Goal: Ask a question

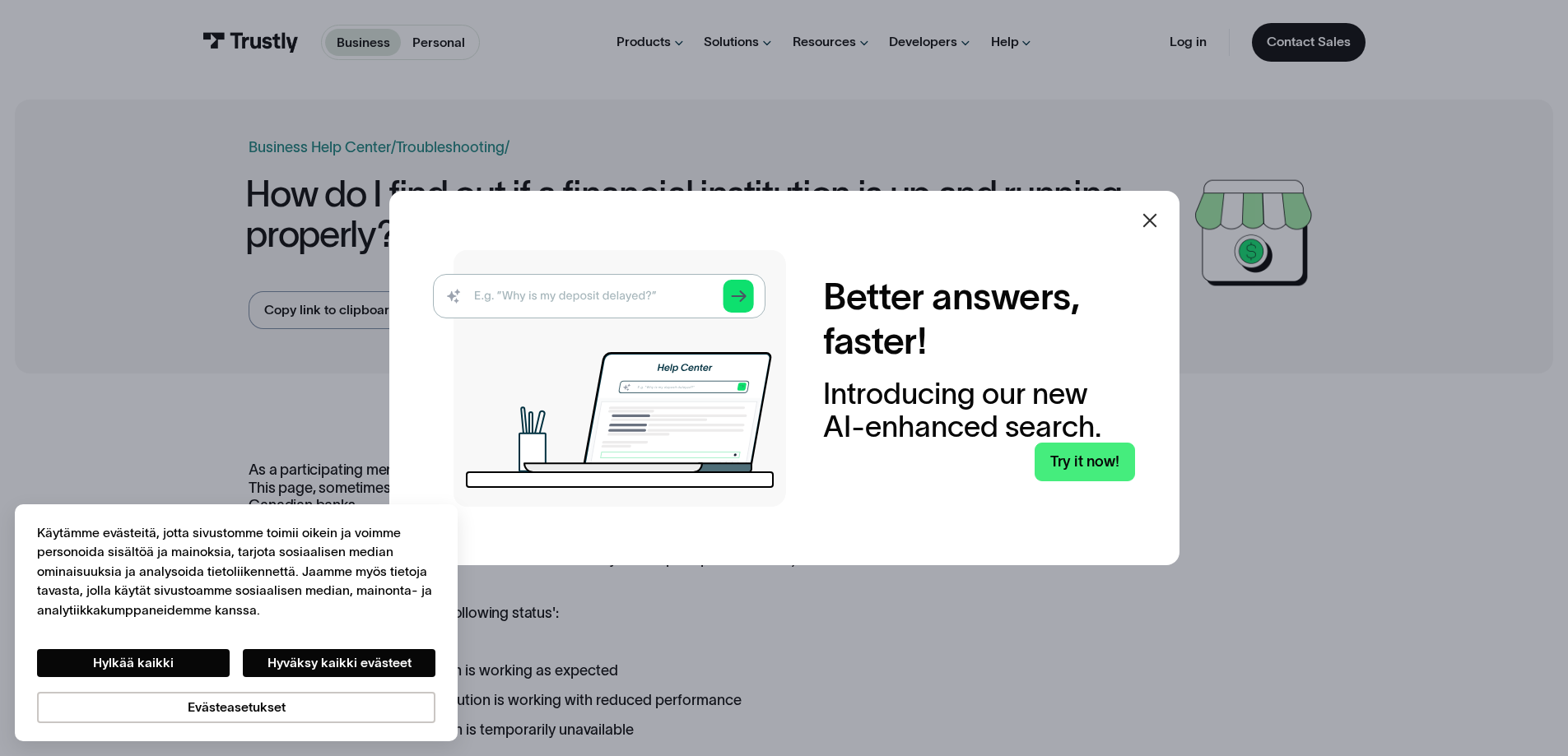
click at [1160, 223] on icon at bounding box center [1150, 221] width 20 height 20
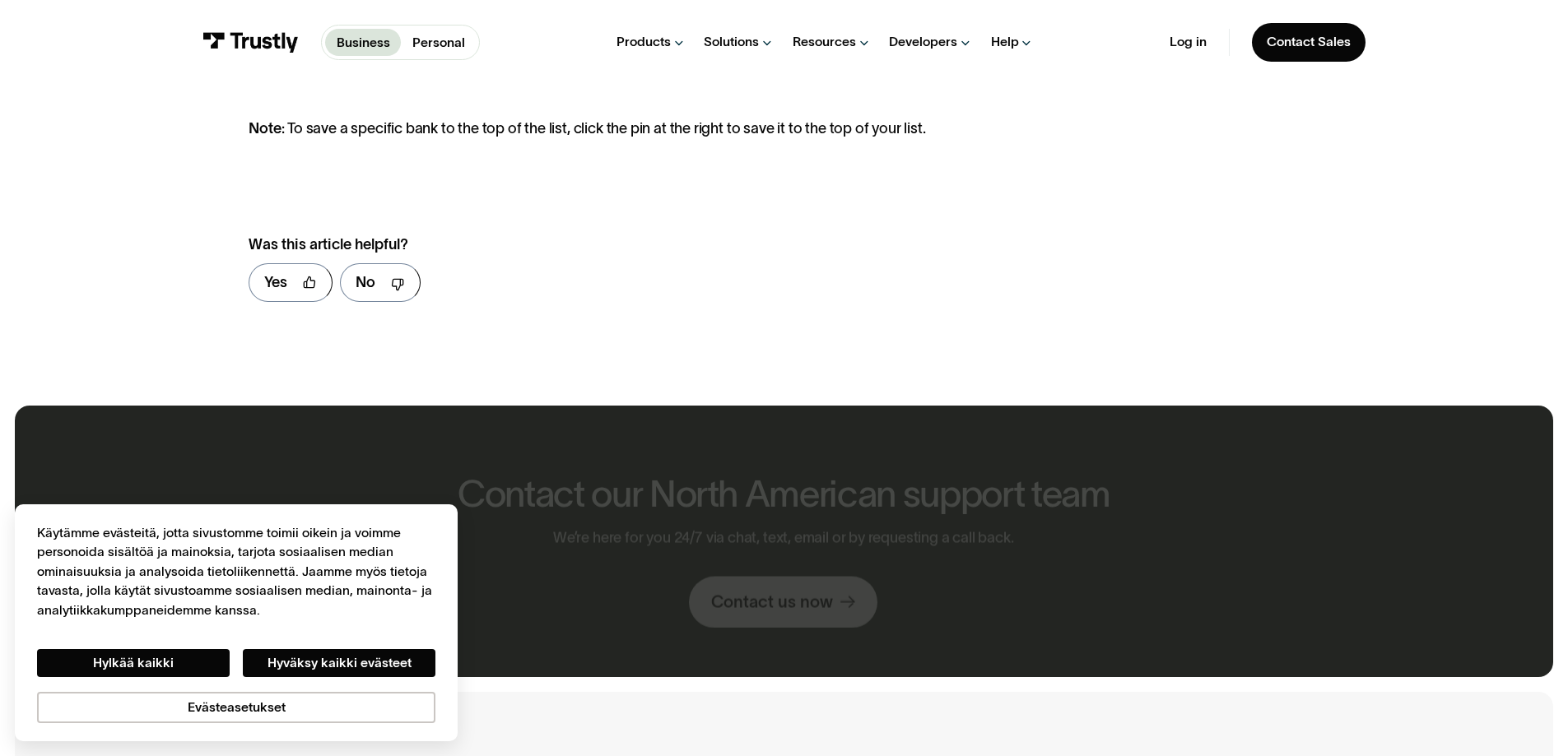
scroll to position [817, 0]
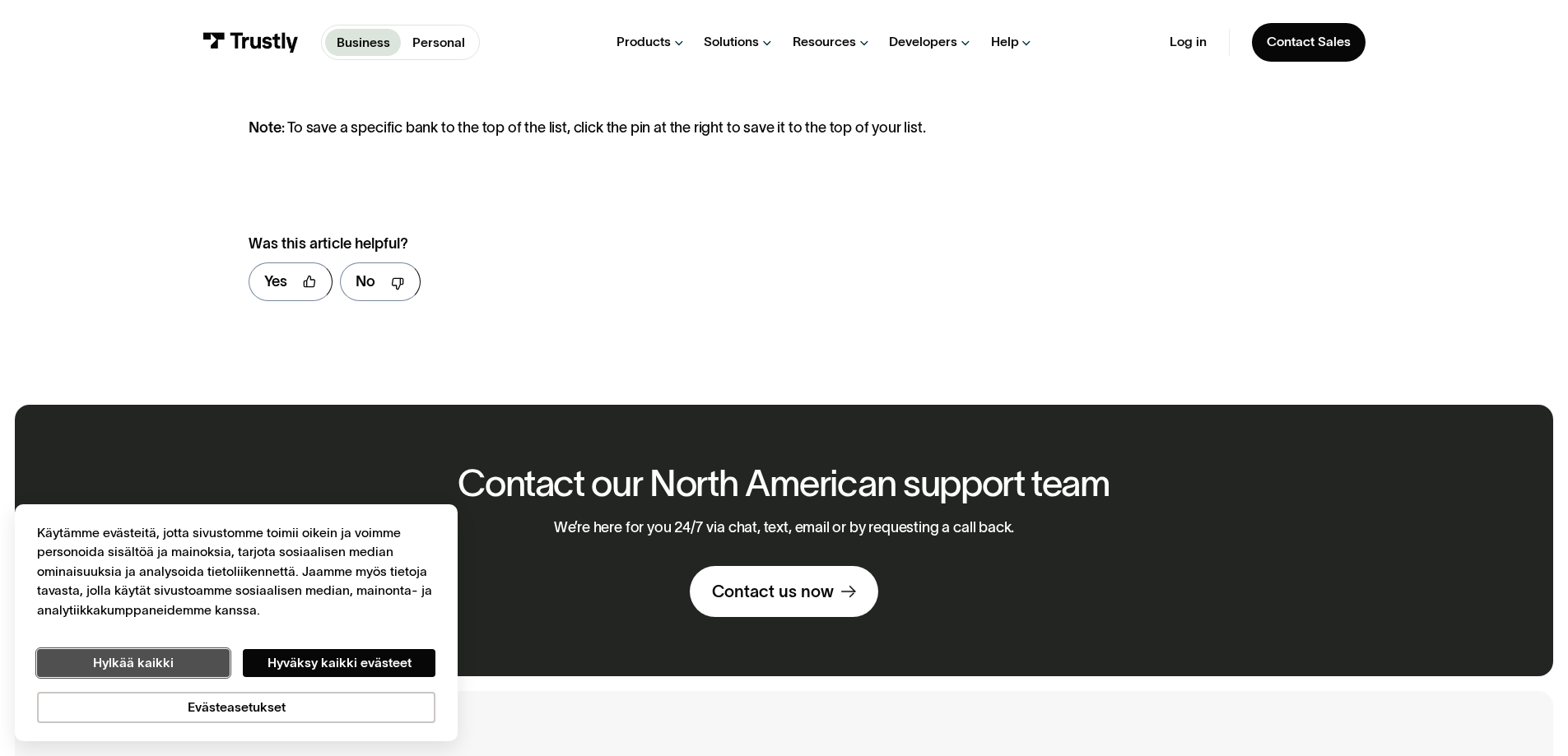
click at [123, 663] on button "Hylkää kaikki" at bounding box center [133, 663] width 193 height 28
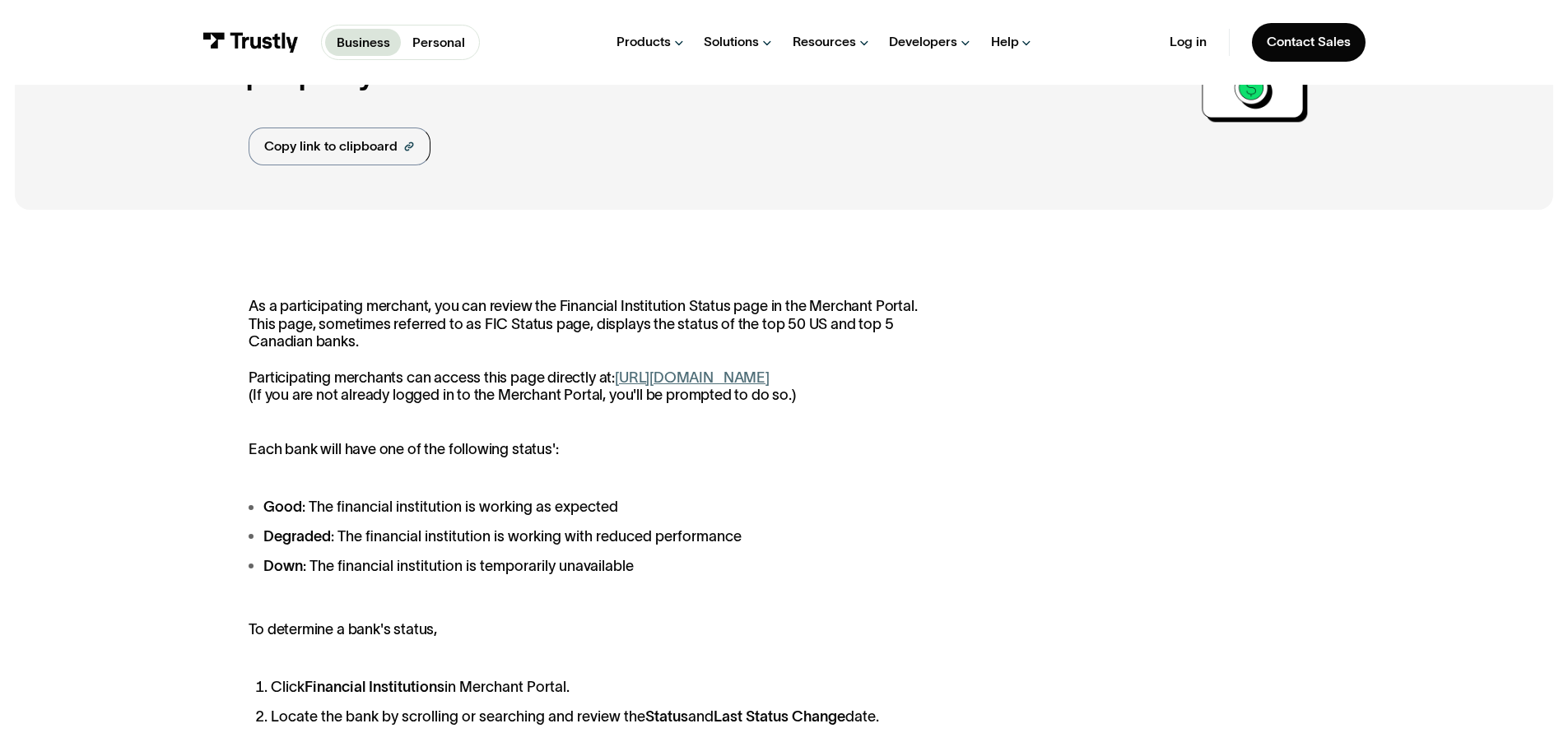
scroll to position [164, 0]
click at [718, 370] on link "https://paywithmybank.com/merchant-portal/fi_status" at bounding box center [693, 377] width 155 height 17
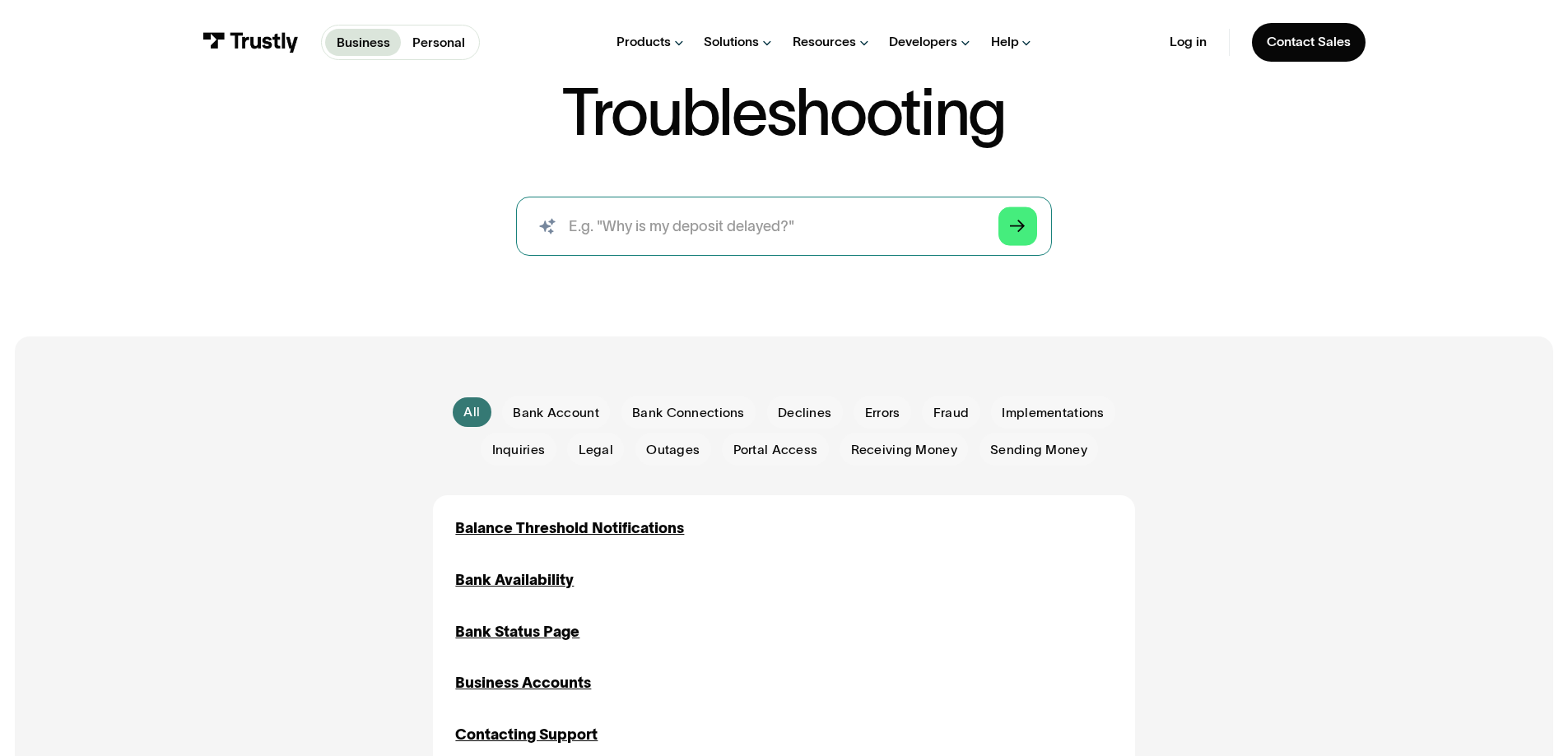
scroll to position [149, 0]
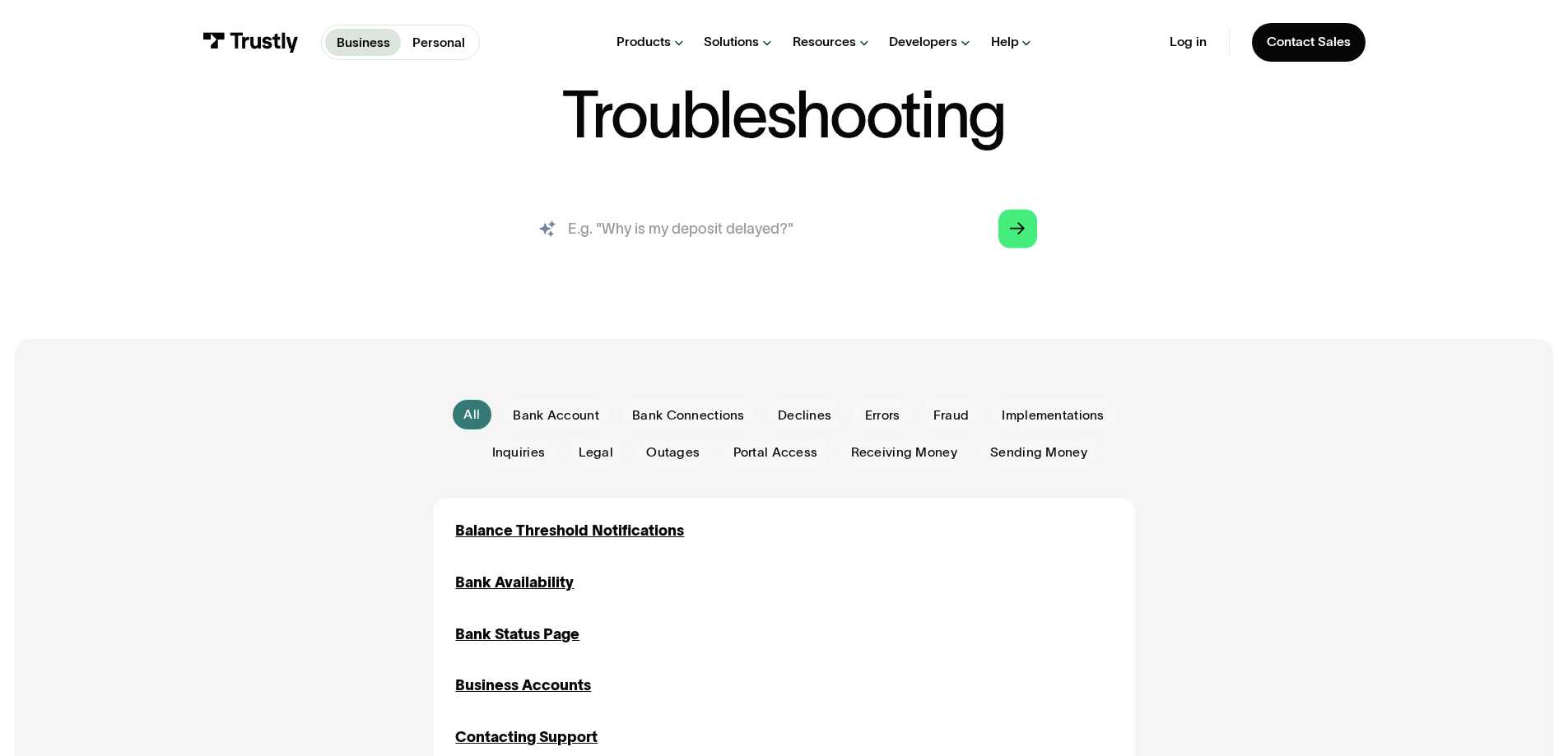
click at [796, 231] on input "search" at bounding box center [784, 228] width 535 height 59
type input "Why is my deposit delayed?"
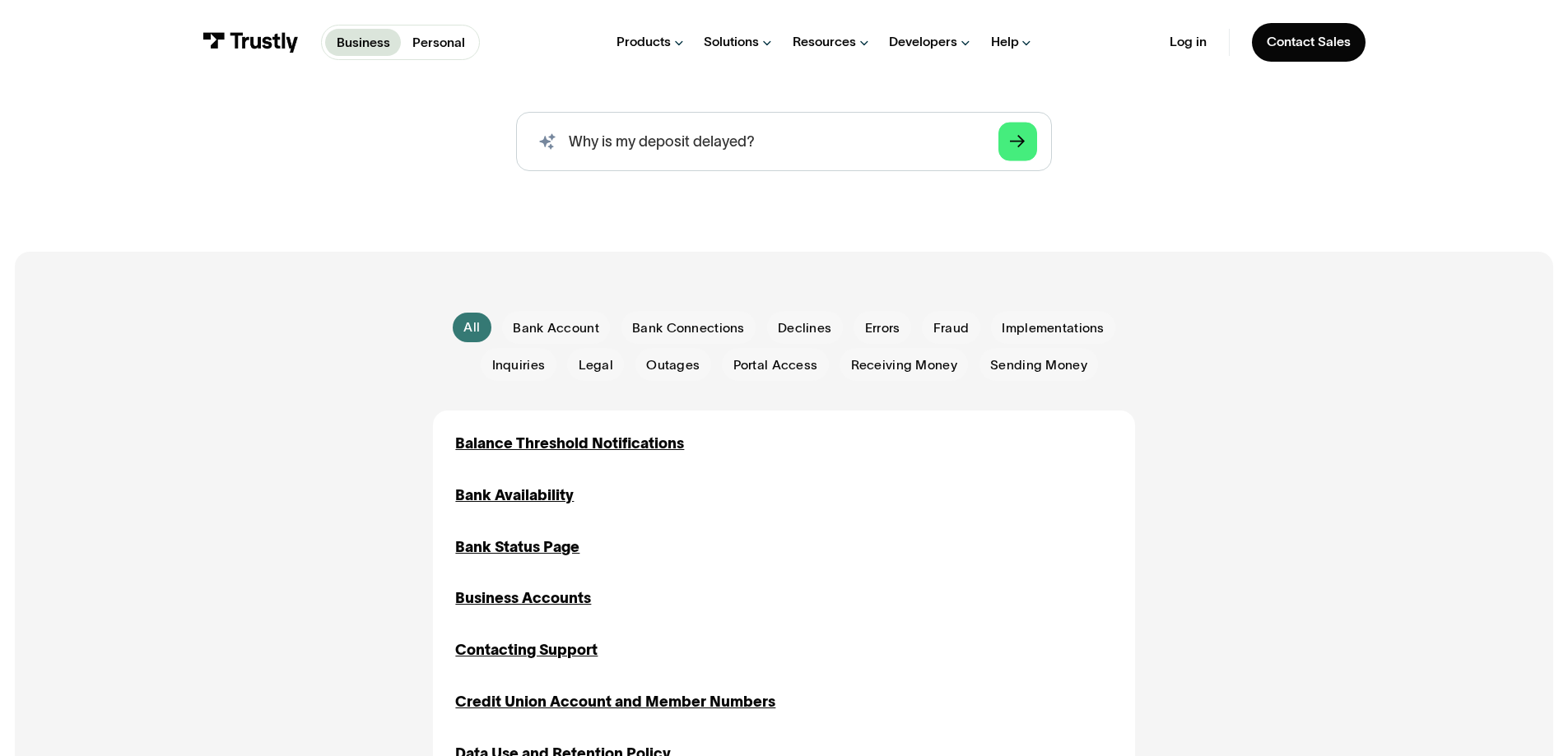
scroll to position [0, 0]
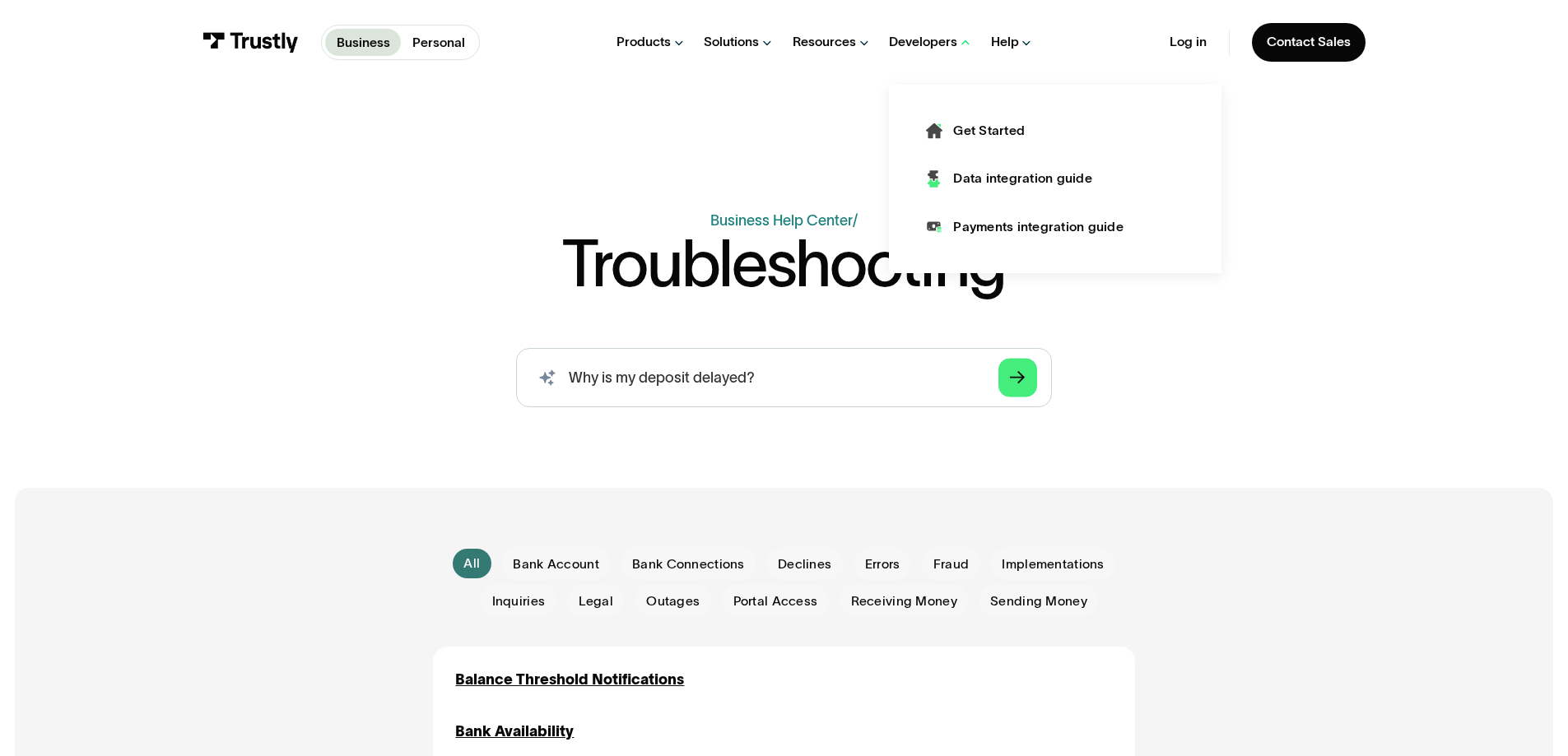
click at [929, 34] on div "Developers" at bounding box center [923, 42] width 68 height 17
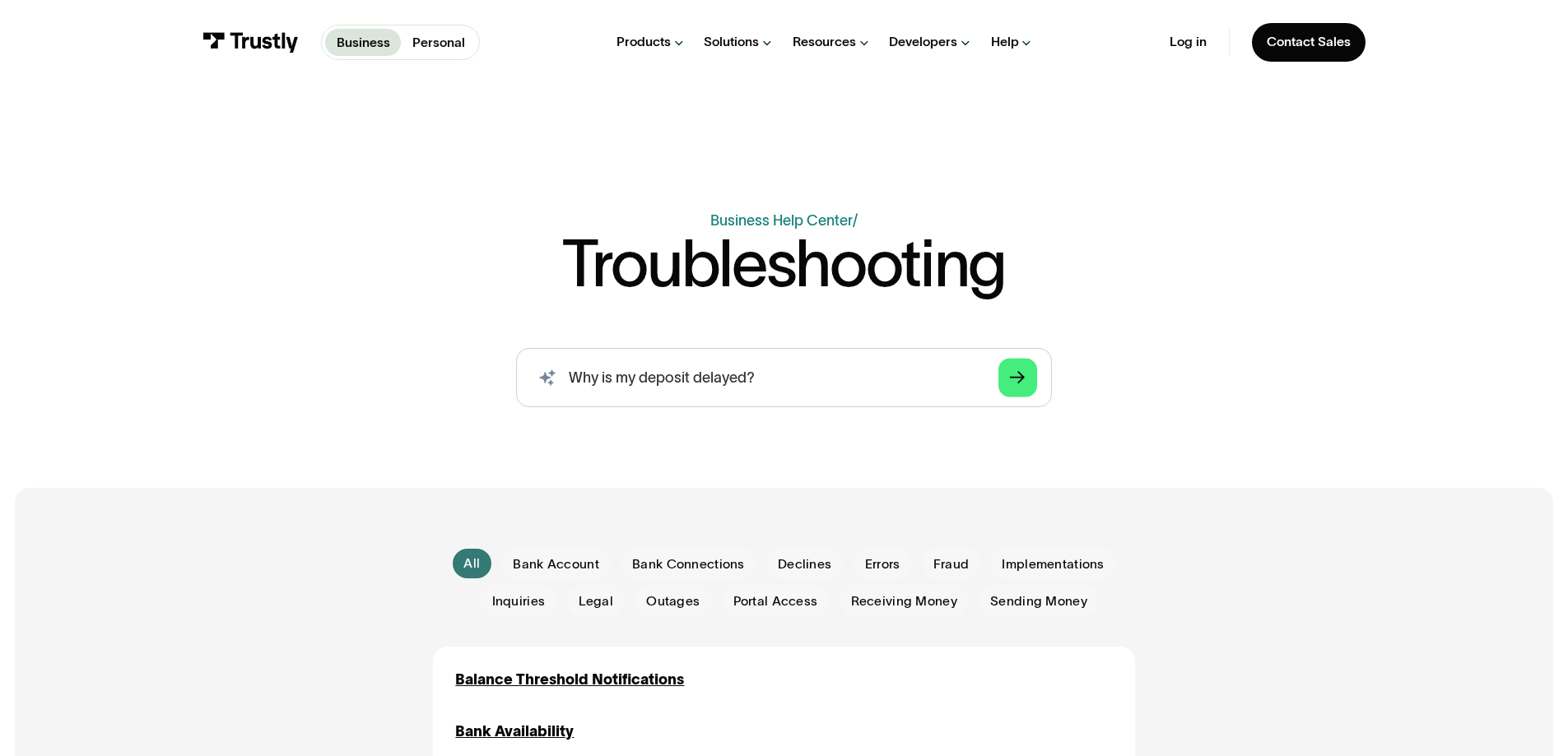
click at [929, 34] on div "Developers" at bounding box center [923, 42] width 68 height 17
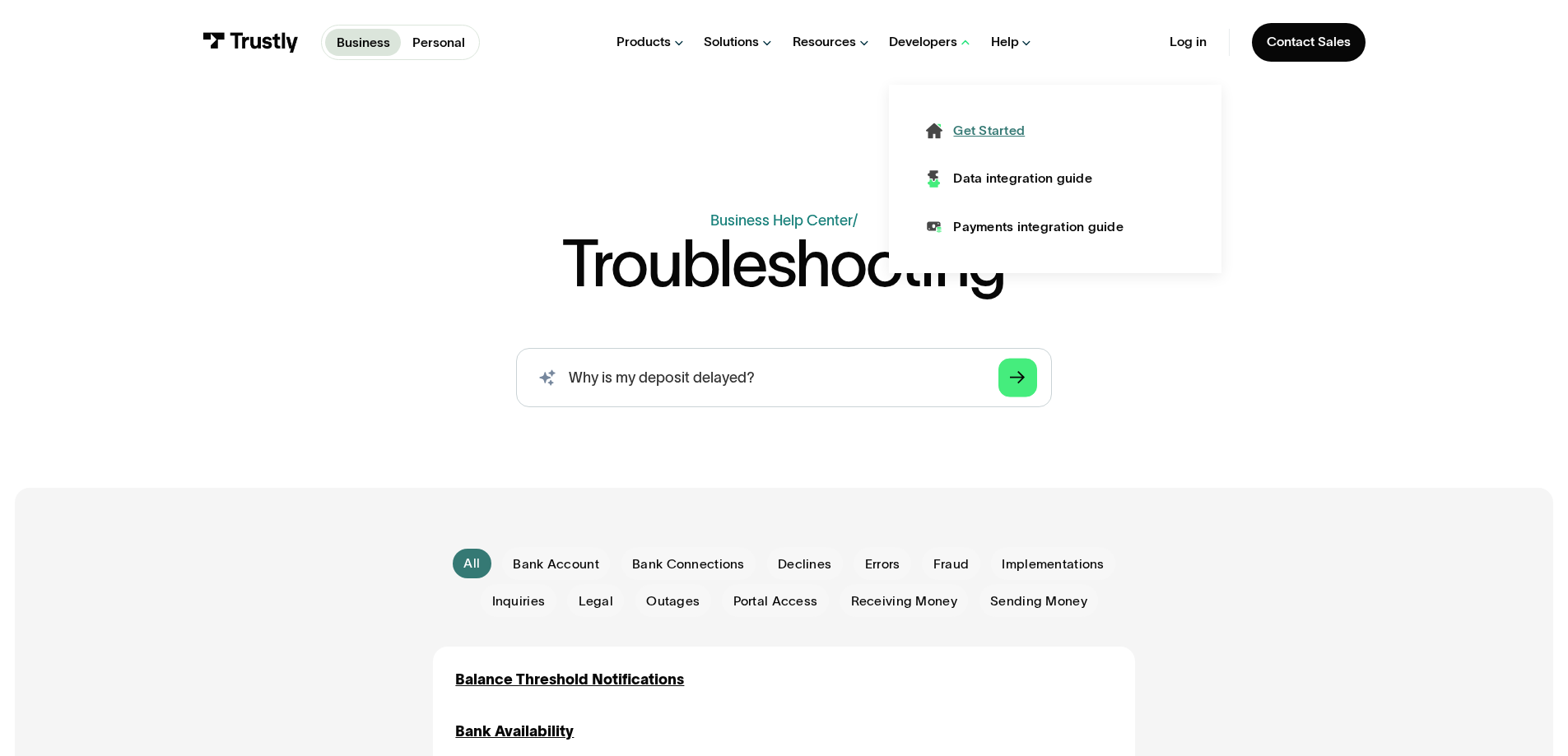
click at [972, 123] on div "Get Started" at bounding box center [989, 131] width 72 height 18
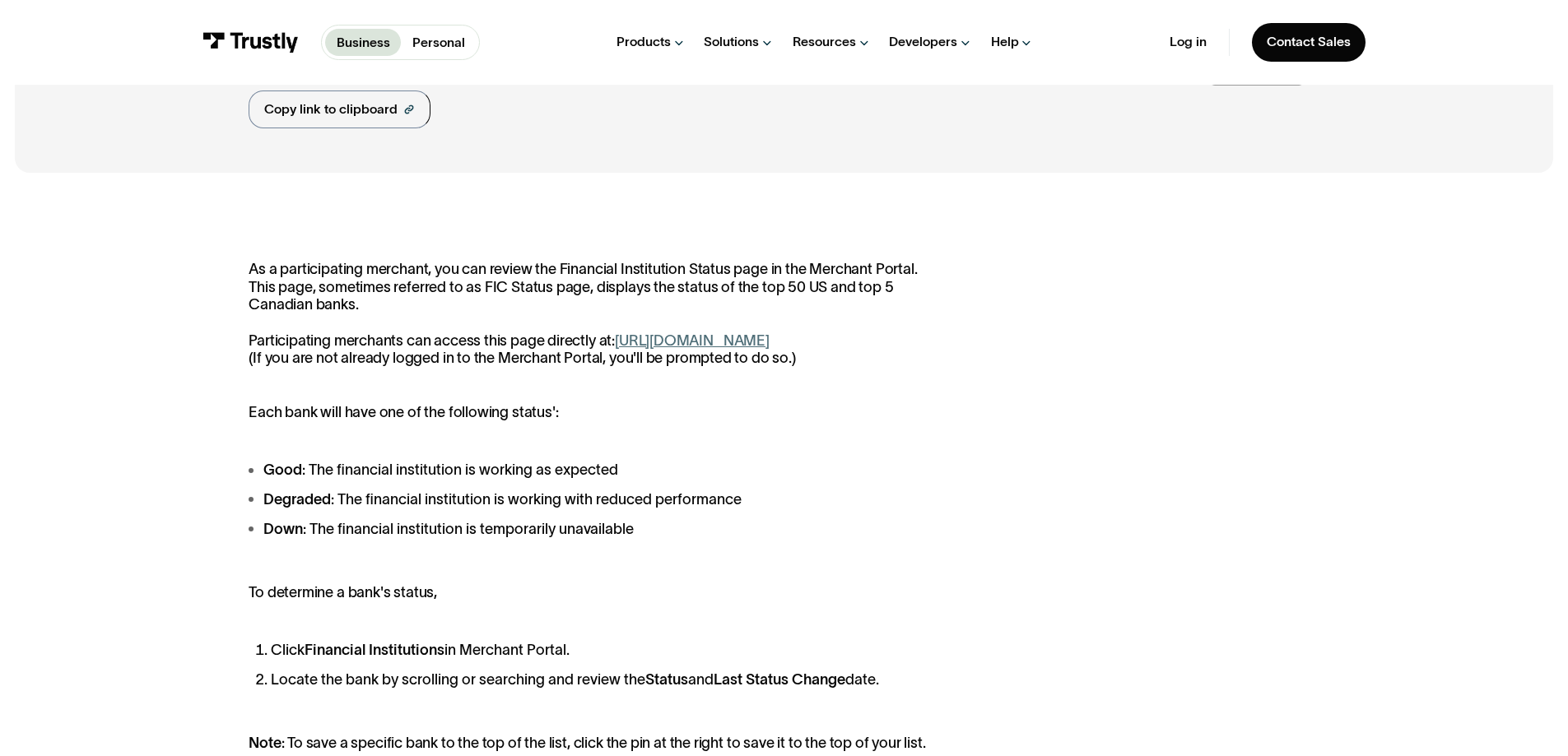
scroll to position [199, 0]
click at [1183, 40] on link "Log in" at bounding box center [1188, 42] width 37 height 17
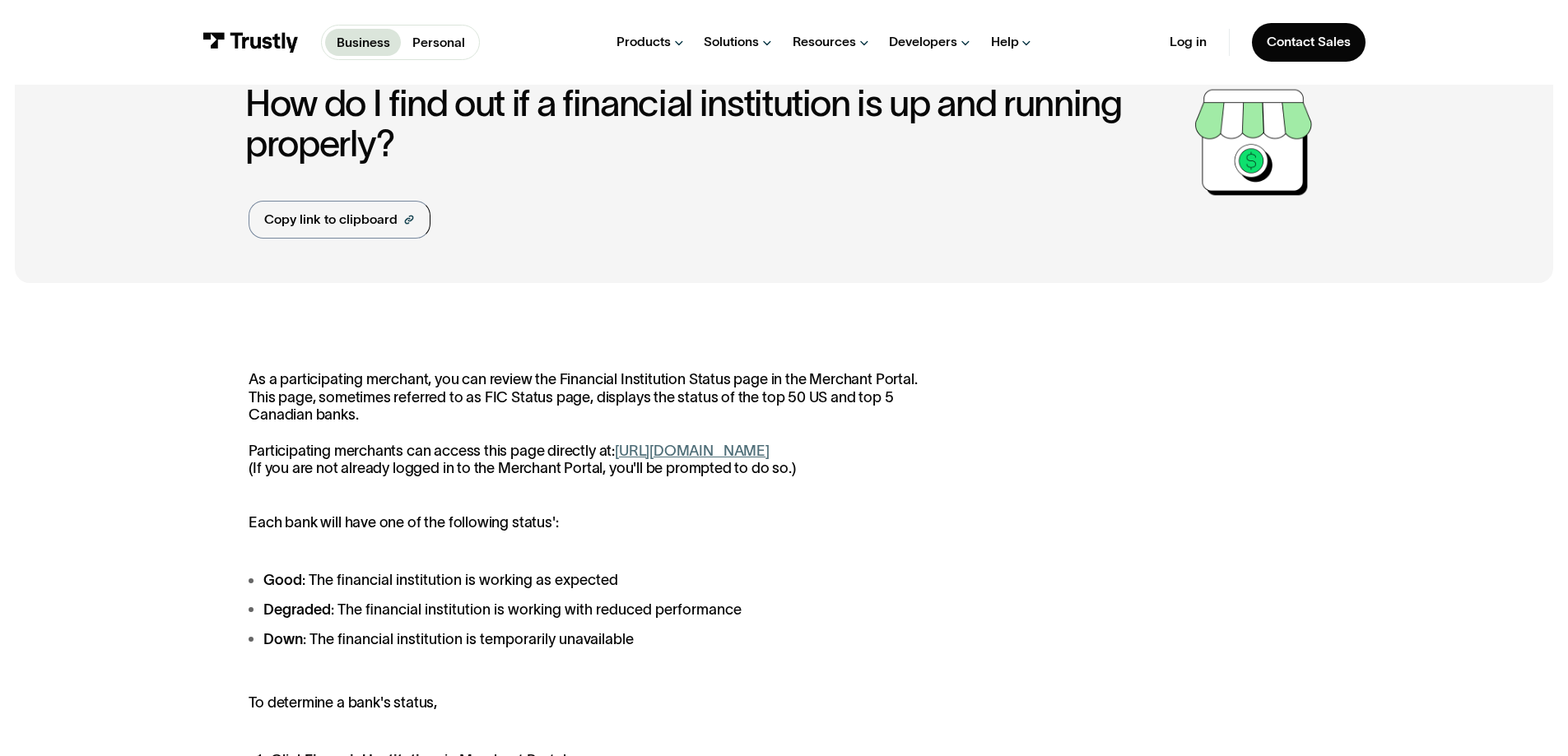
scroll to position [0, 0]
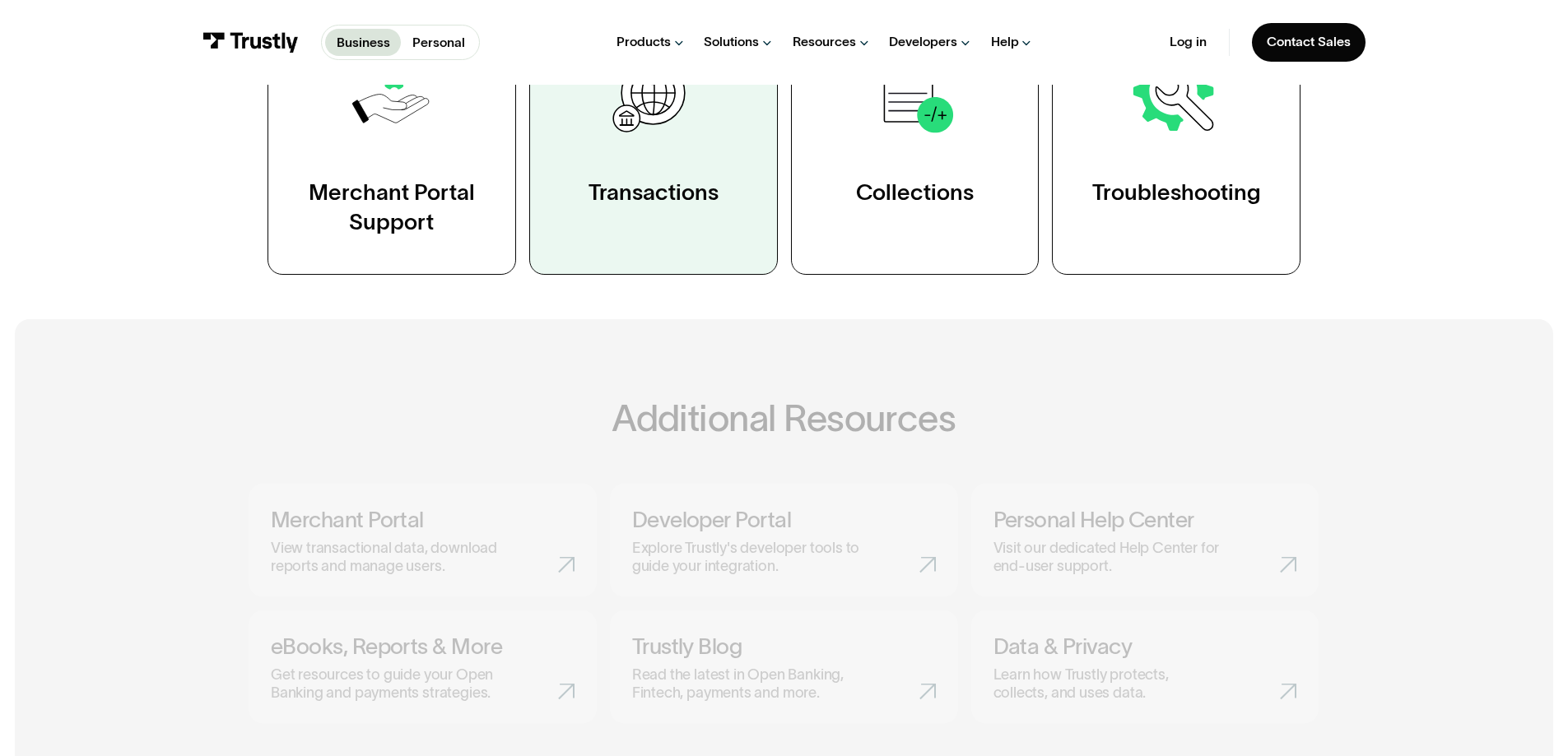
scroll to position [498, 0]
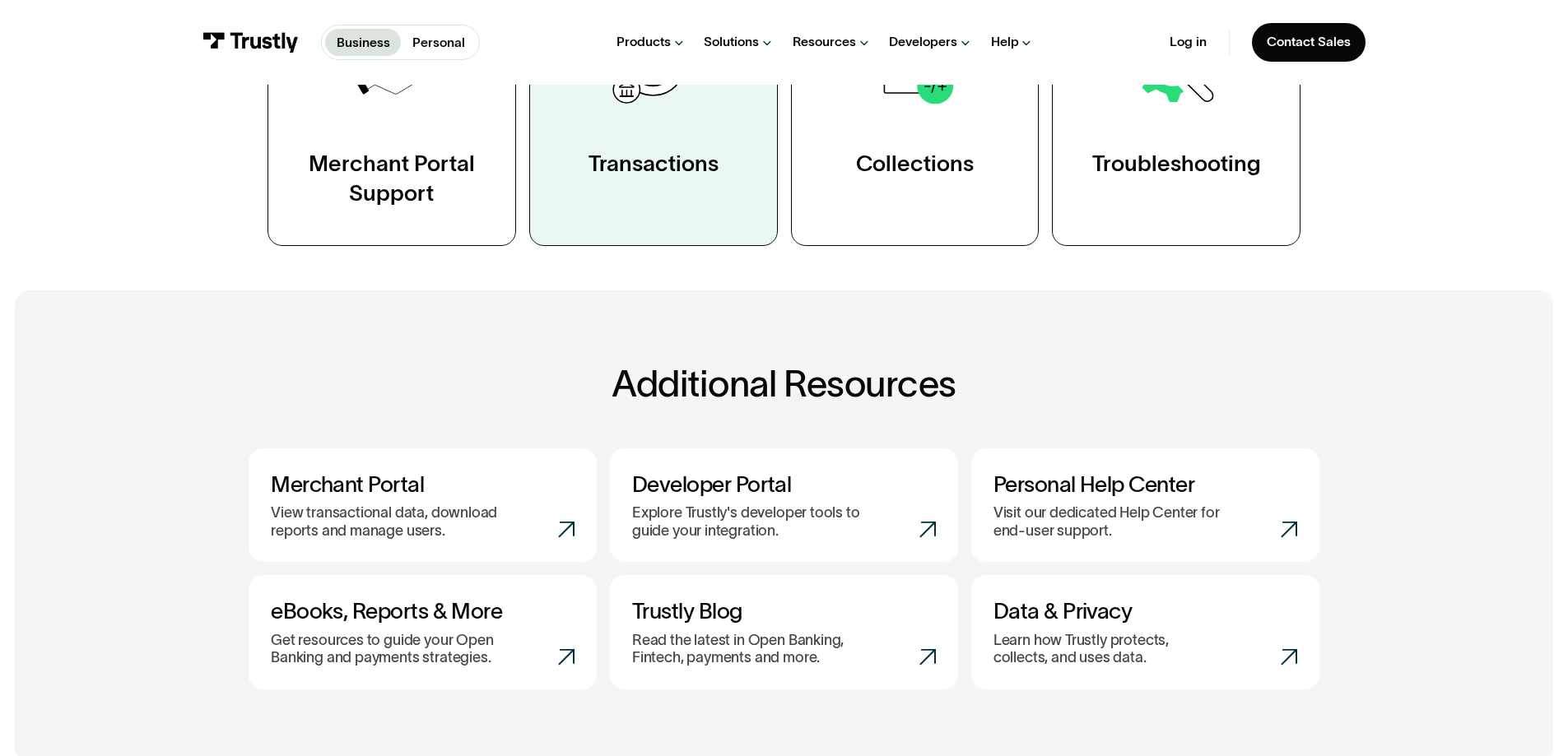
click at [682, 145] on link "Transactions" at bounding box center [654, 112] width 248 height 268
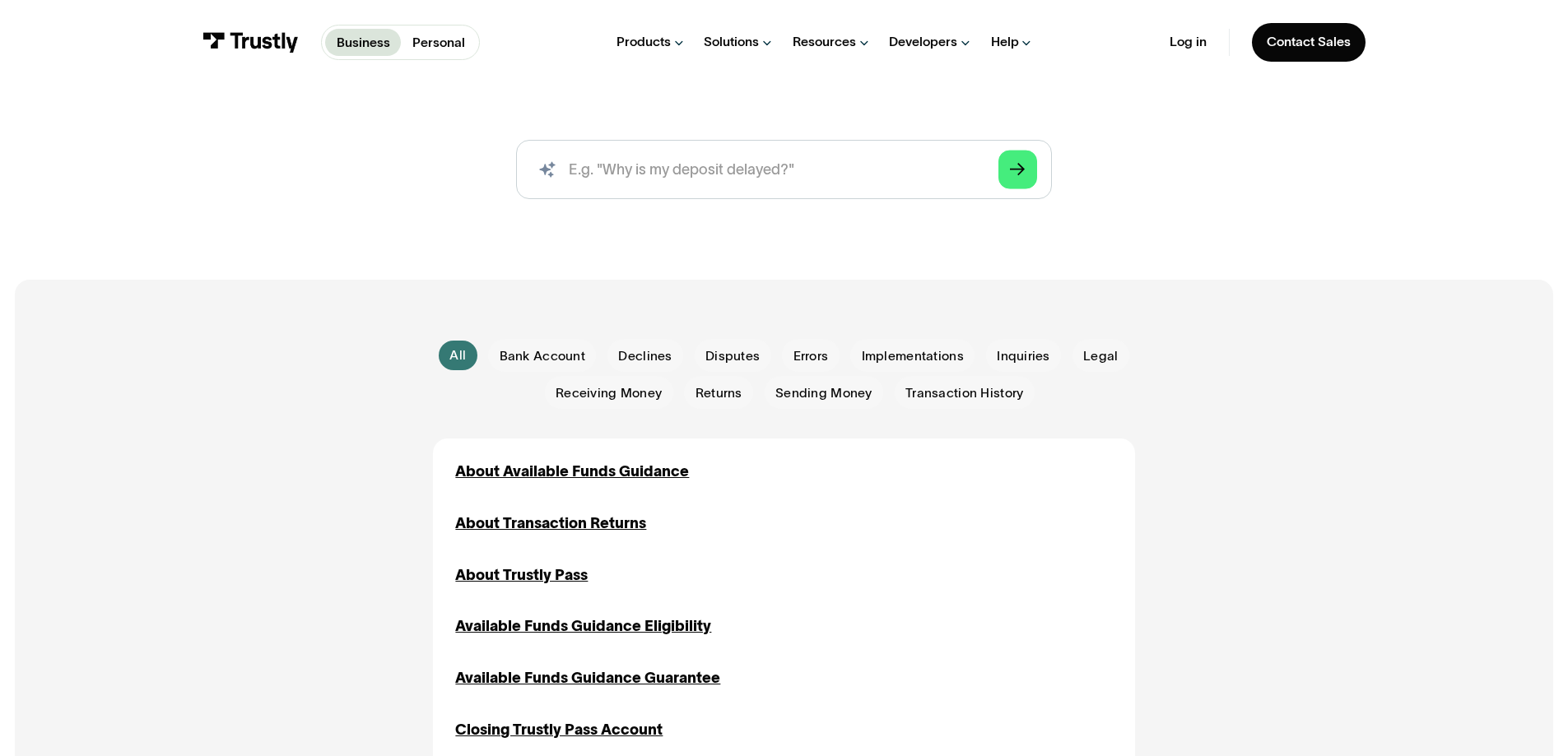
scroll to position [211, 0]
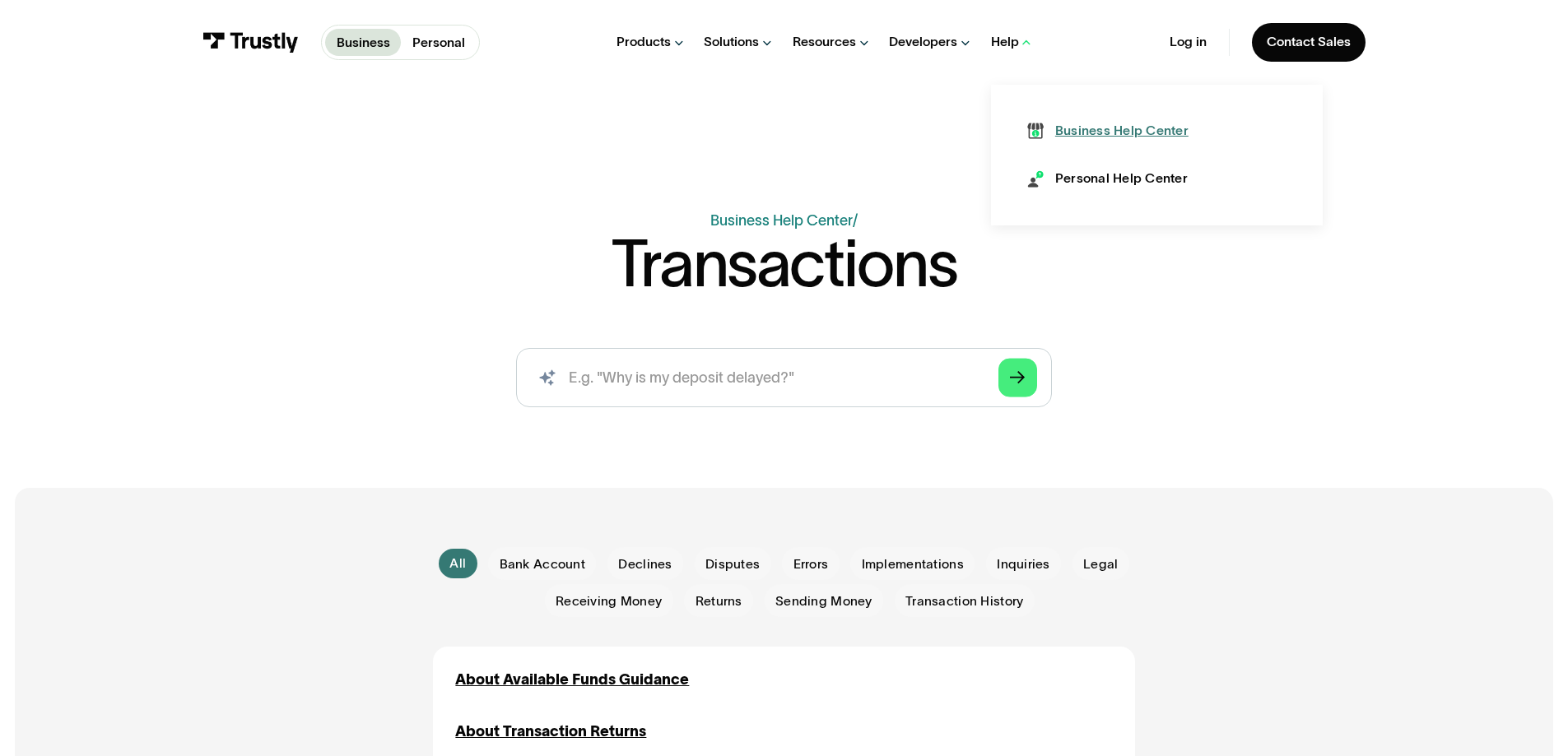
click at [1064, 133] on div "Business Help Center" at bounding box center [1122, 131] width 133 height 18
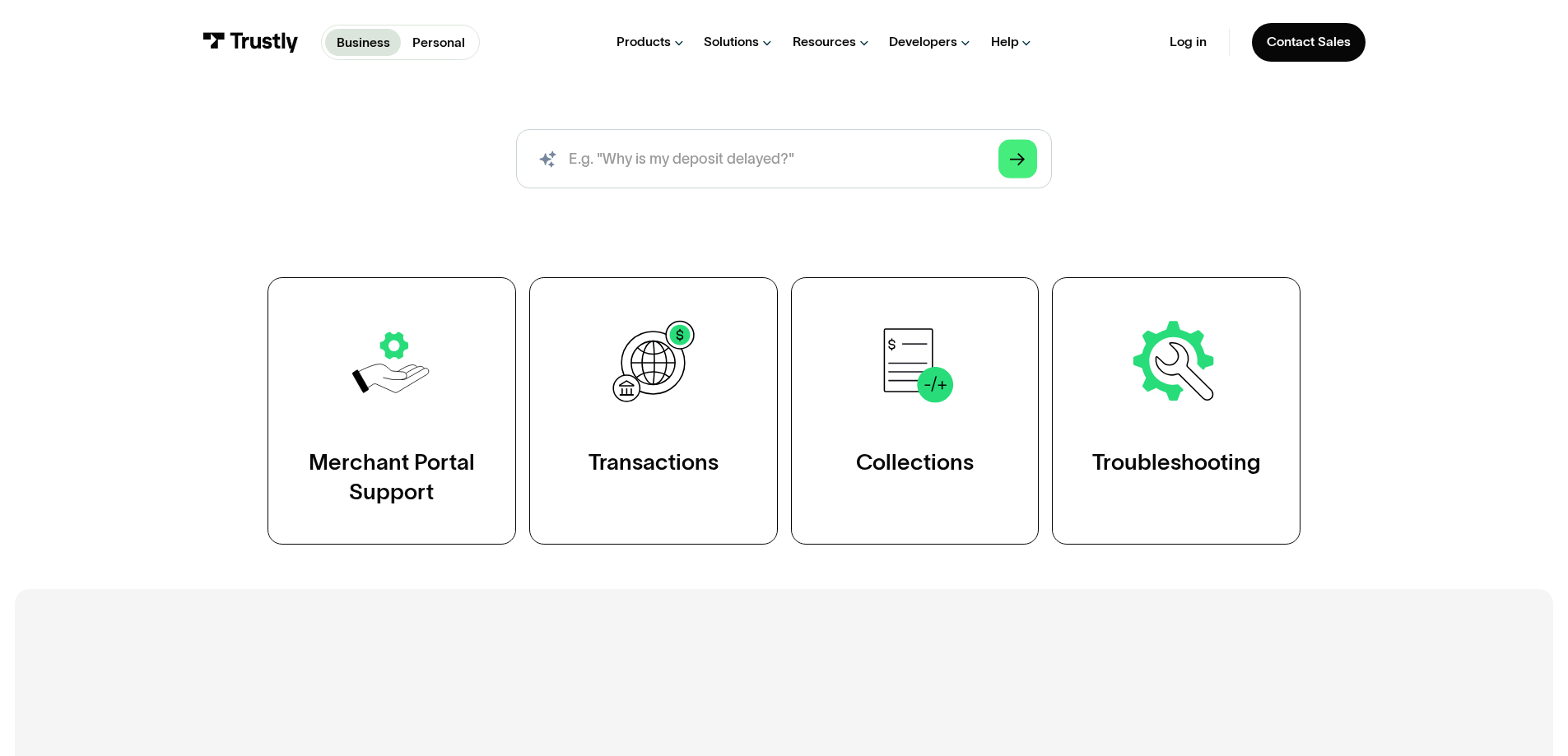
scroll to position [202, 0]
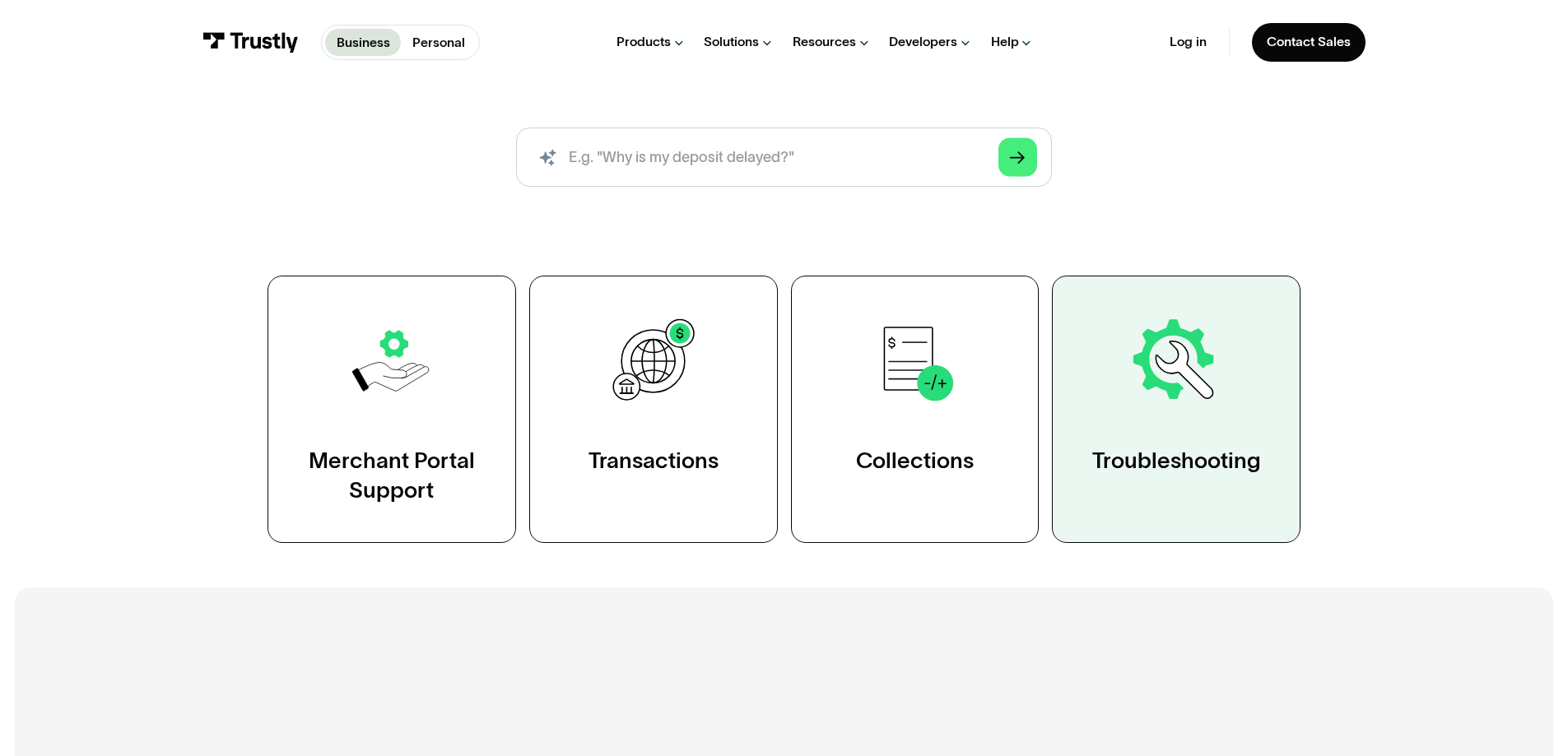
click at [1230, 427] on link "Troubleshooting" at bounding box center [1176, 409] width 248 height 268
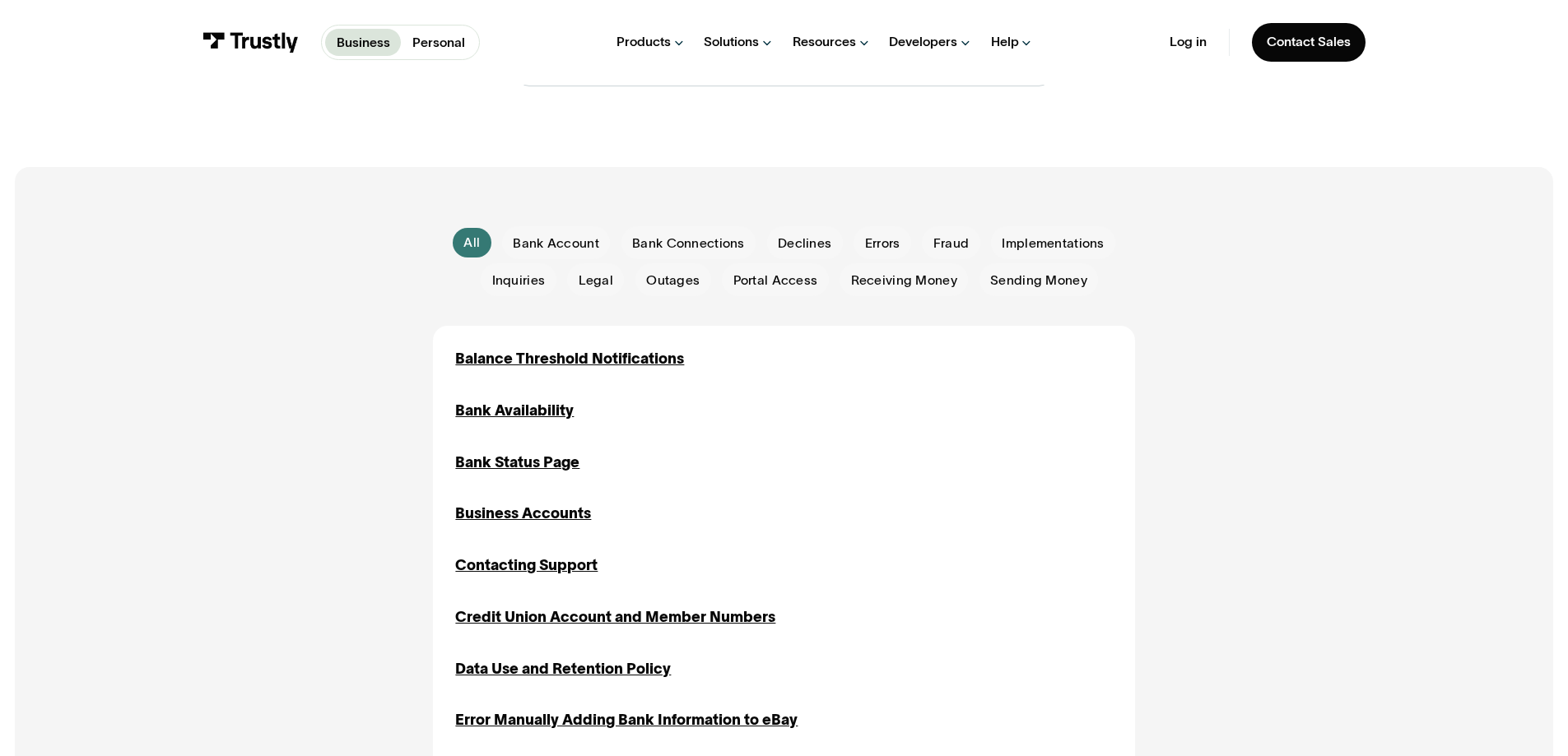
scroll to position [79, 0]
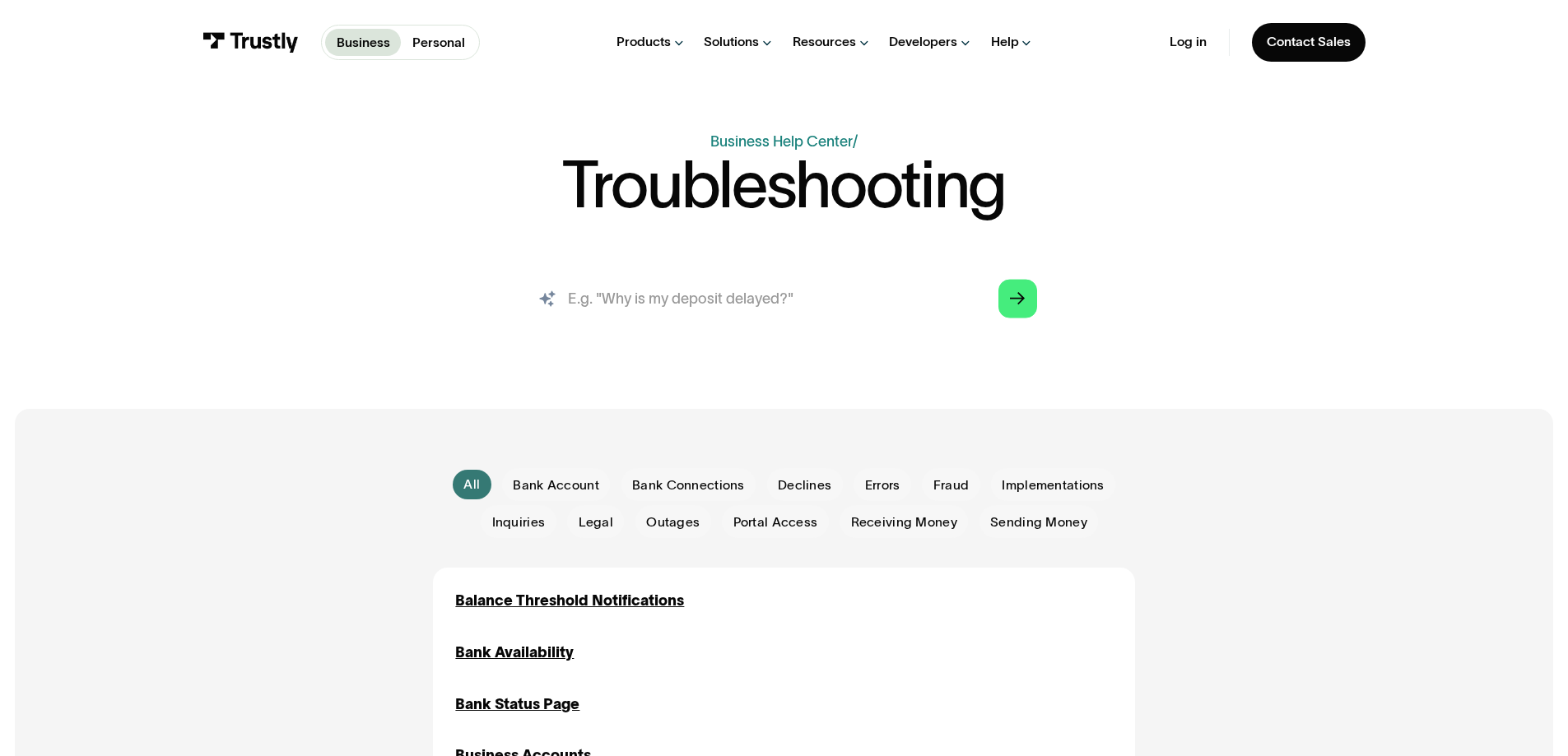
click at [878, 295] on input "search" at bounding box center [784, 298] width 535 height 59
type input "How to find the status of transaction"
click at [1024, 298] on icon "Arrow Right" at bounding box center [1018, 299] width 15 height 16
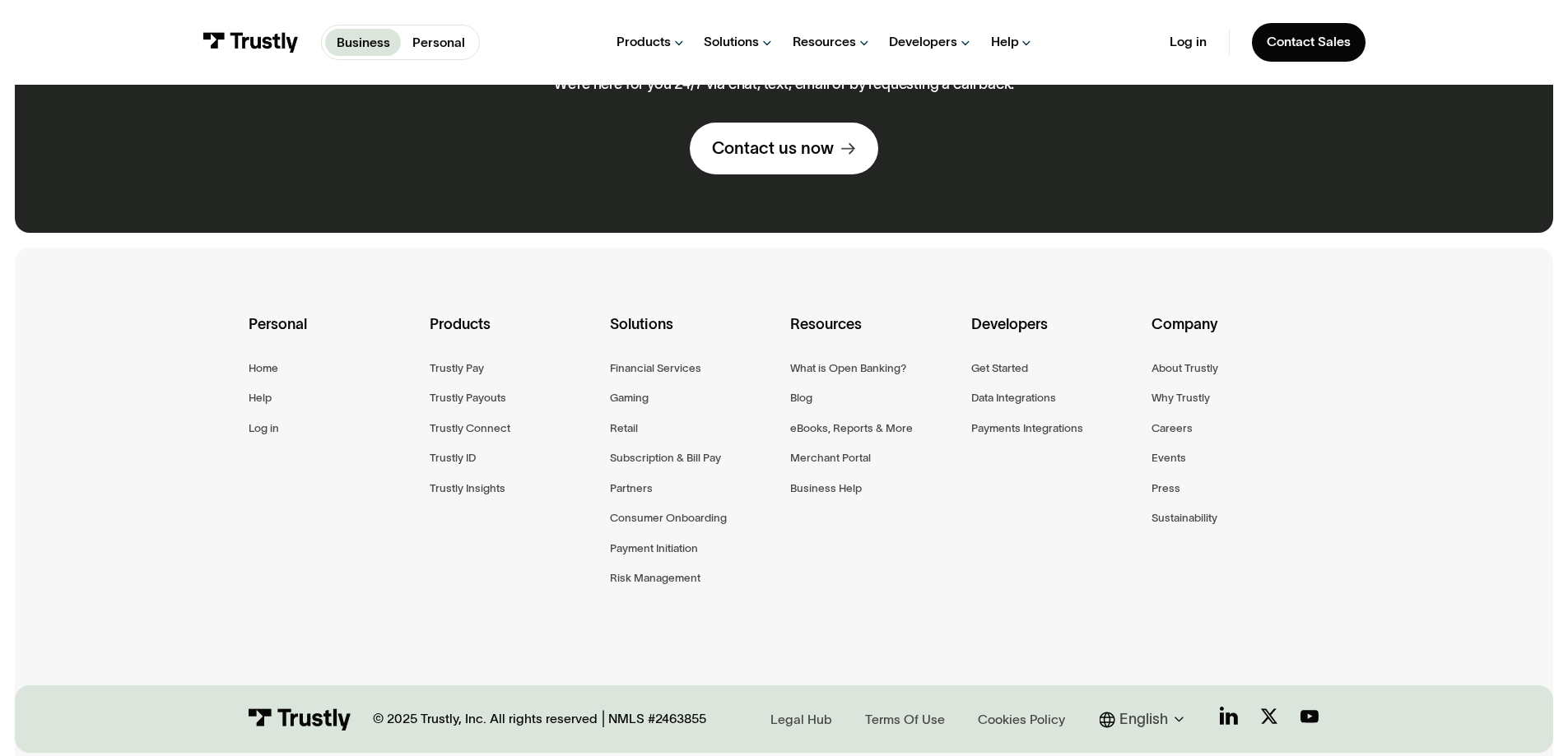
scroll to position [2681, 0]
